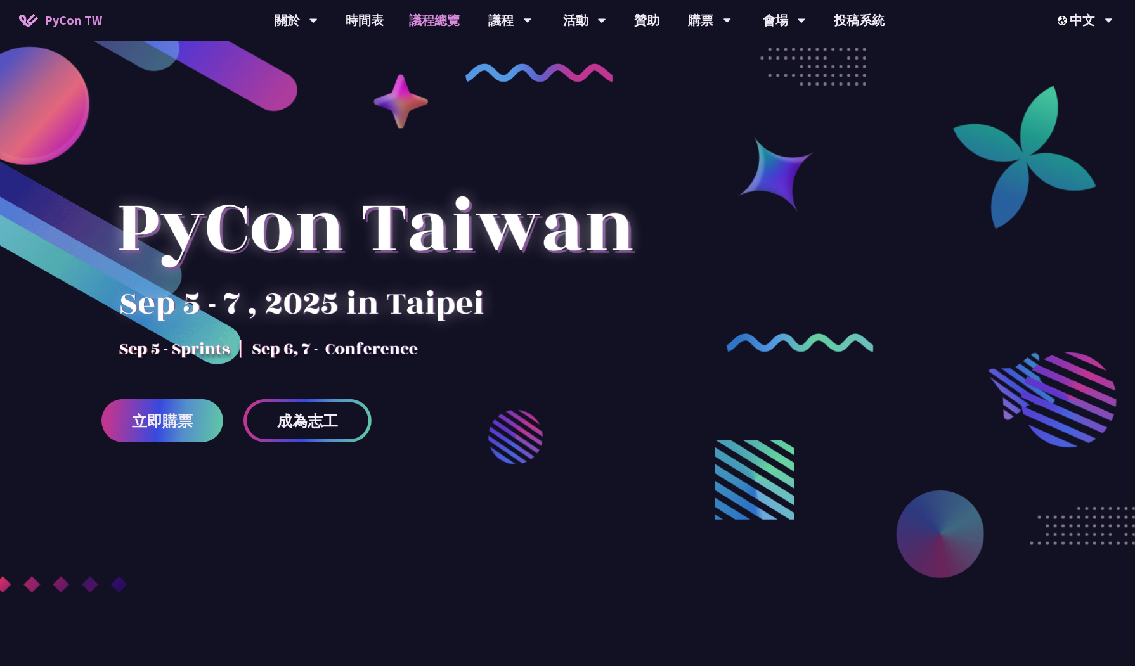
click at [446, 22] on link "議程總覽" at bounding box center [435, 20] width 76 height 41
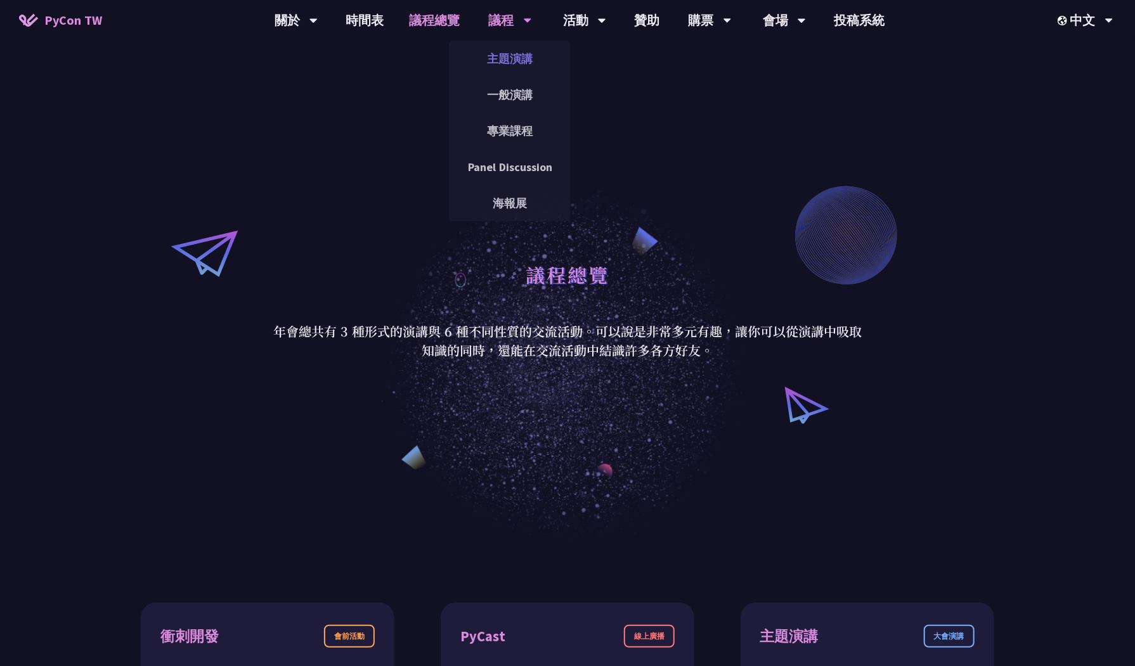
click at [527, 60] on link "主題演講" at bounding box center [510, 59] width 122 height 30
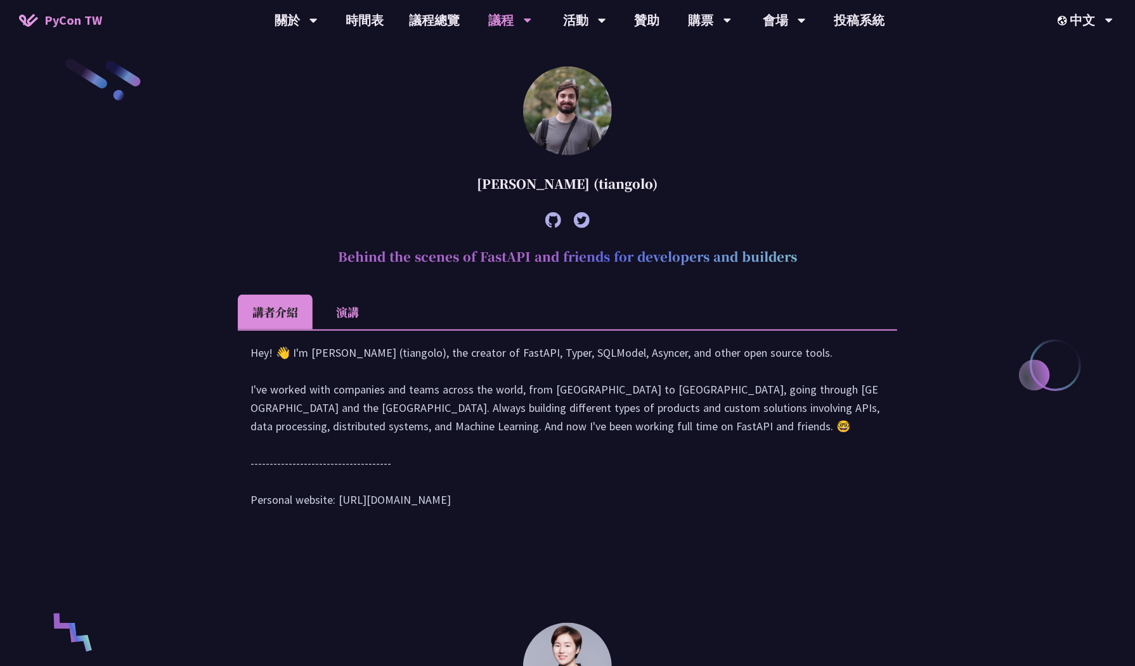
scroll to position [477, 0]
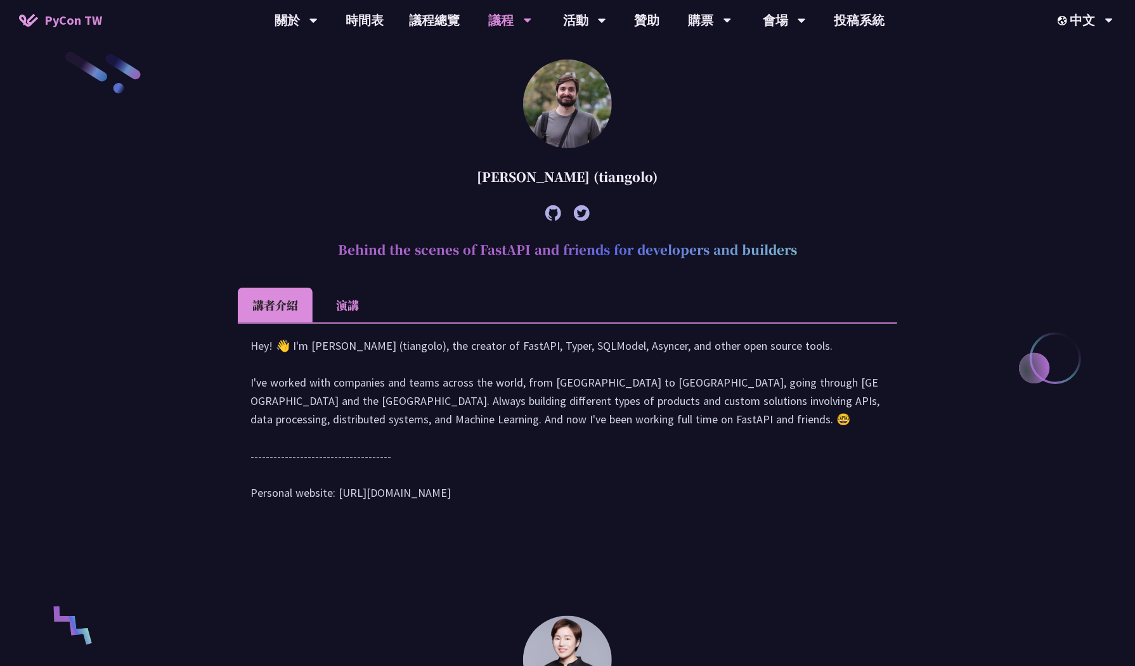
click at [547, 361] on div "Hey! 👋 I'm [PERSON_NAME] (tiangolo), the creator of FastAPI, Typer, SQLModel, A…" at bounding box center [567, 426] width 634 height 178
click at [723, 430] on div "Hey! 👋 I'm [PERSON_NAME] (tiangolo), the creator of FastAPI, Typer, SQLModel, A…" at bounding box center [567, 426] width 634 height 178
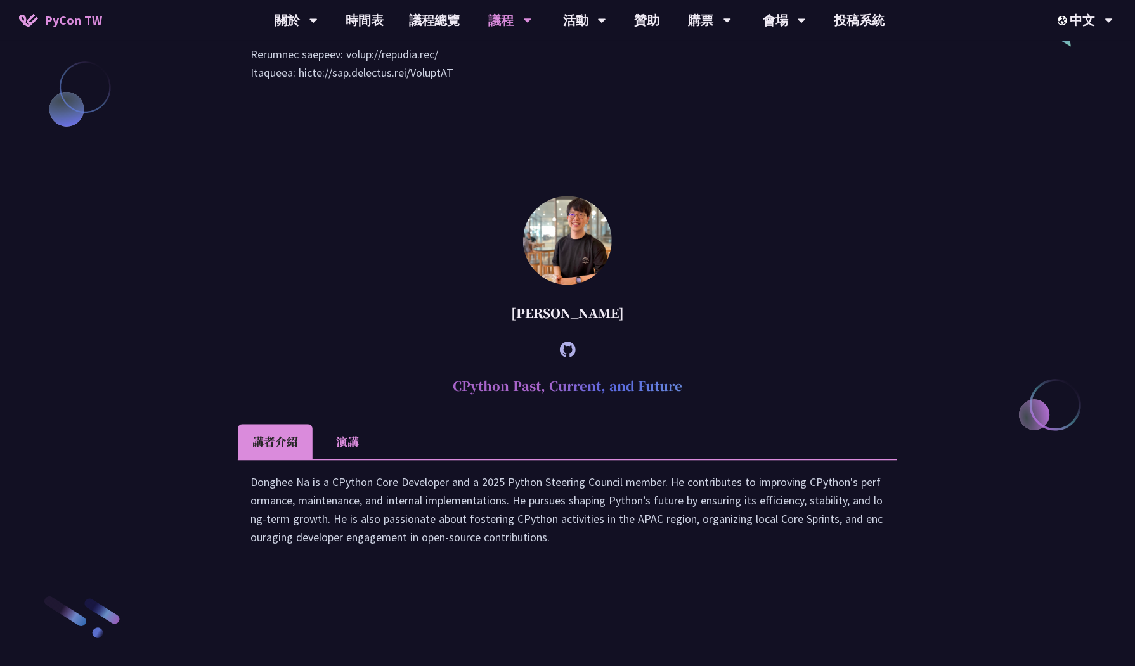
scroll to position [1562, 0]
click at [345, 461] on li "演講" at bounding box center [348, 443] width 70 height 35
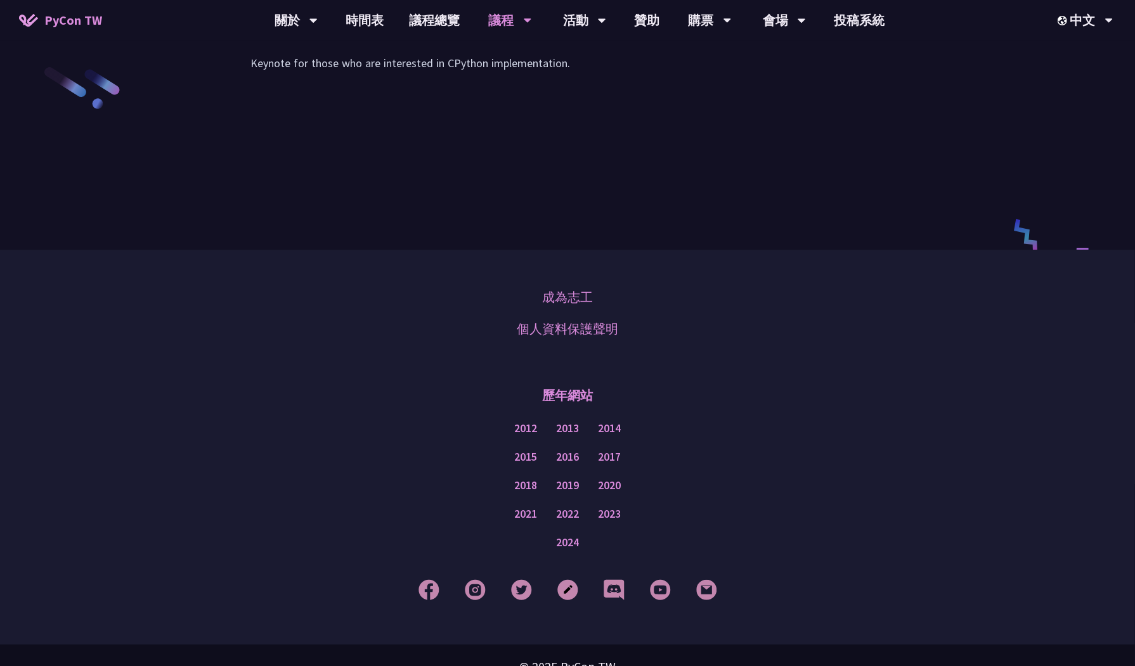
scroll to position [0, 0]
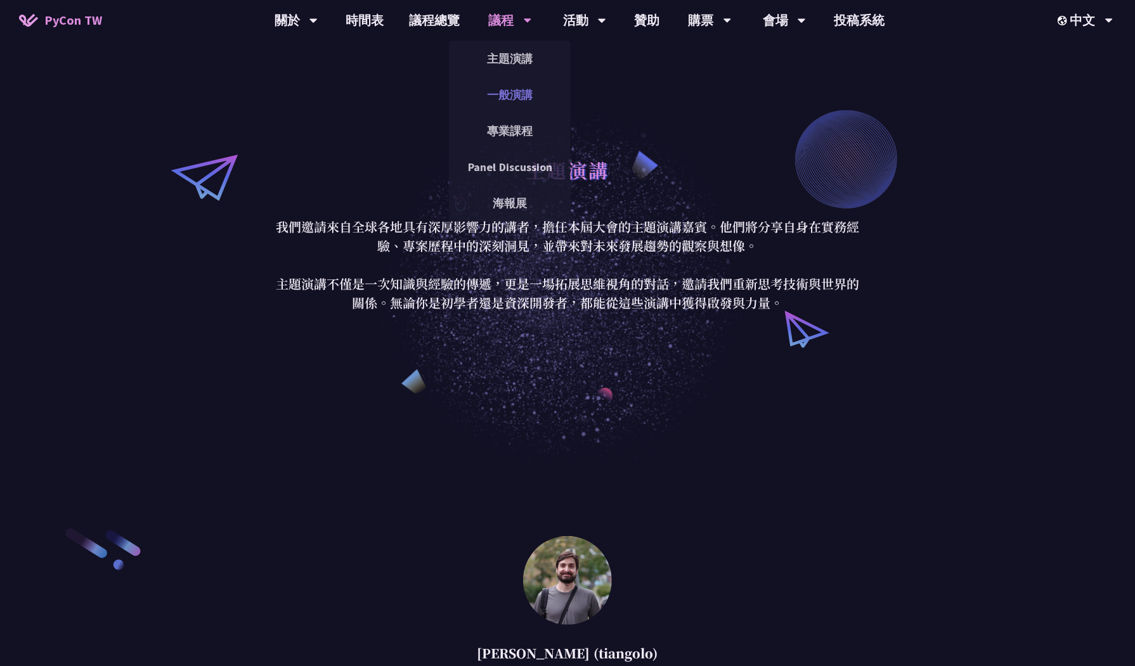
click at [524, 99] on link "一般演講" at bounding box center [510, 95] width 122 height 30
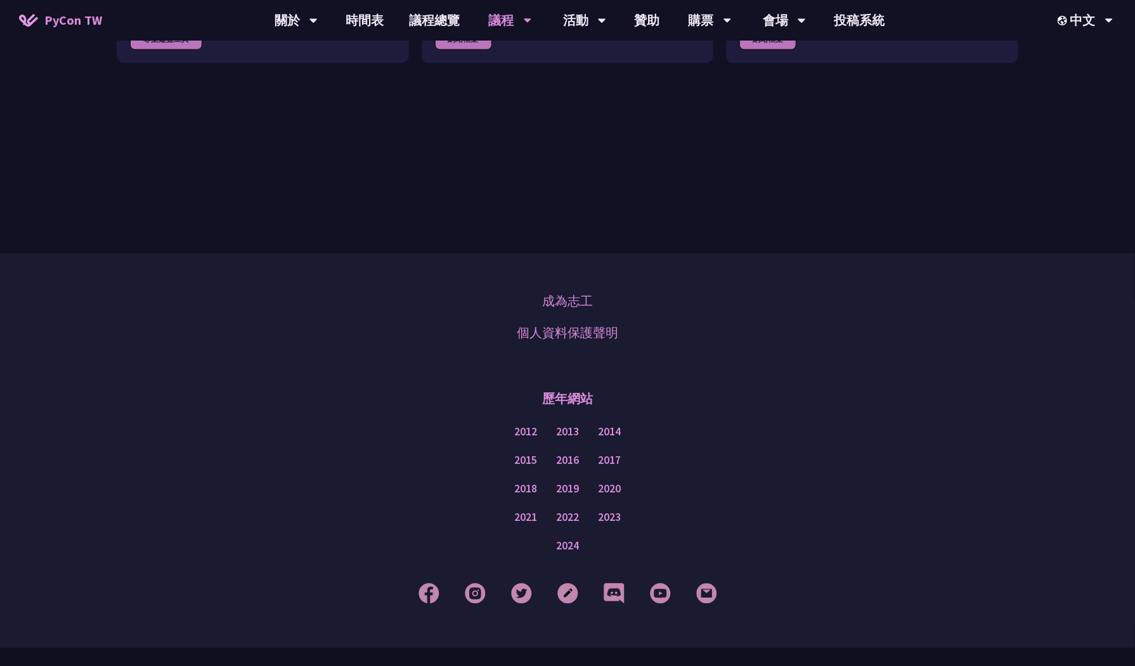
scroll to position [3892, 0]
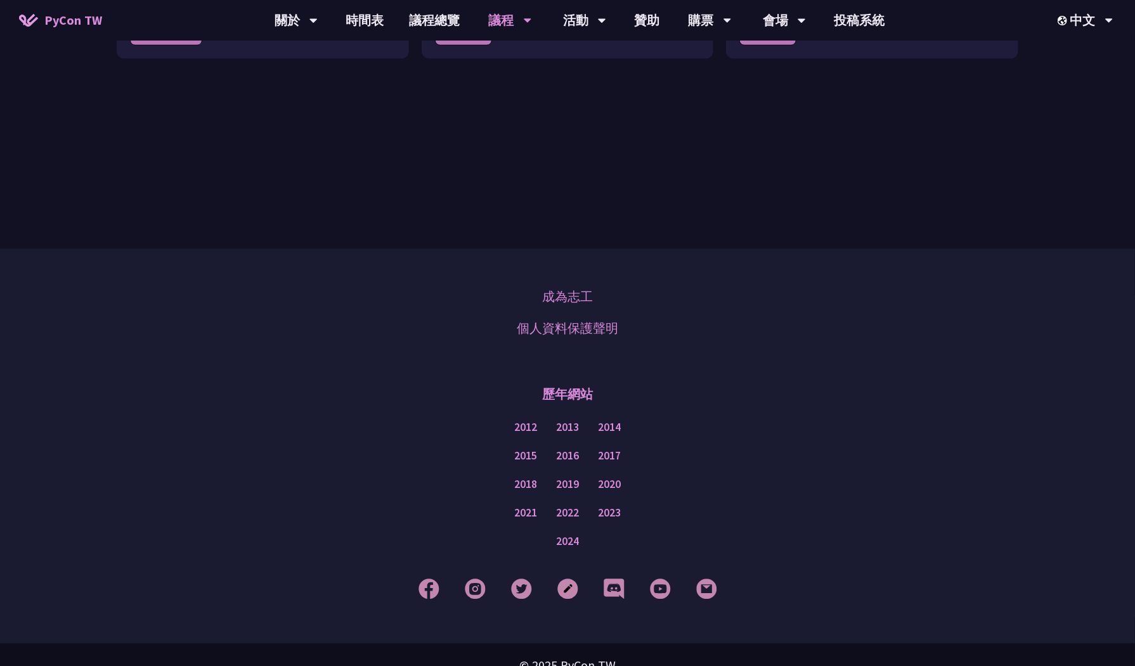
click at [988, 283] on div "成為志工 個人資料保護聲明" at bounding box center [567, 312] width 1071 height 63
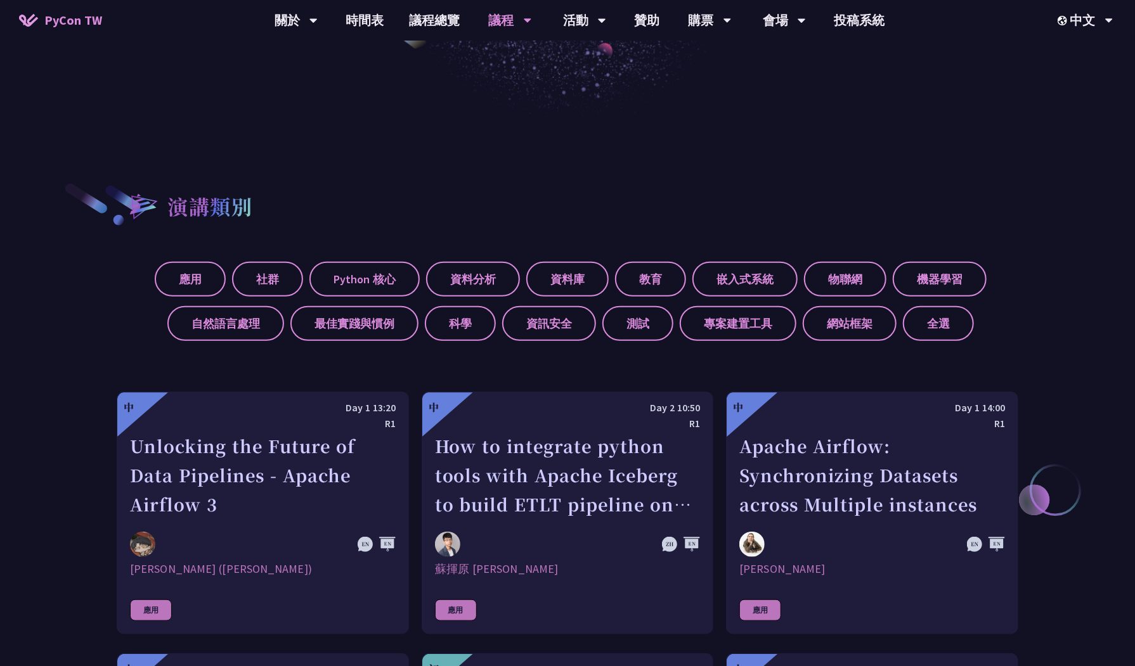
scroll to position [0, 0]
